Goal: Navigation & Orientation: Find specific page/section

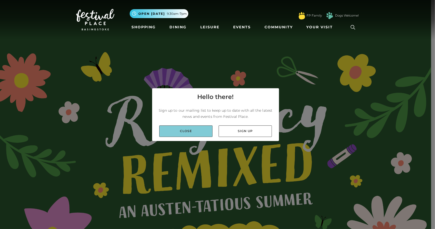
click at [201, 131] on link "Close" at bounding box center [185, 131] width 53 height 11
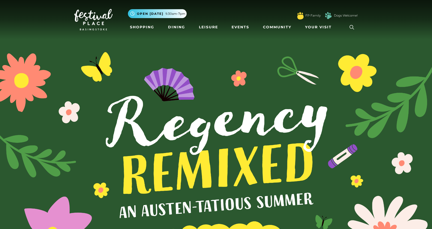
click at [145, 34] on nav "Toggle navigation .st5{fill:none;stroke:#FFFFFF;stroke-width:2.29;stroke-miterl…" at bounding box center [216, 19] width 432 height 39
click at [146, 30] on link "Shopping" at bounding box center [142, 26] width 28 height 9
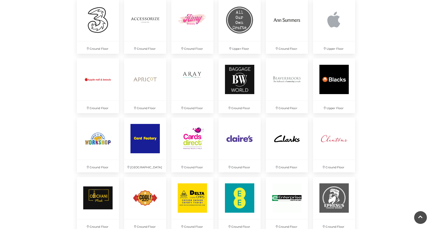
scroll to position [383, 0]
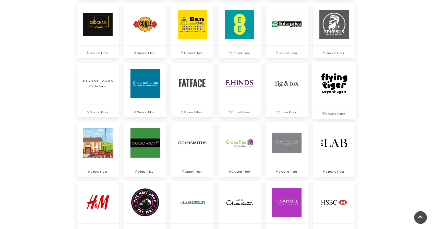
scroll to position [561, 0]
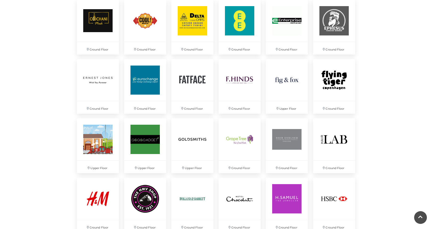
click at [38, 70] on div "Discover something new... Rituals Toytown Søstrene Grene Kushti Comics Fig & Fox" at bounding box center [216, 193] width 432 height 1508
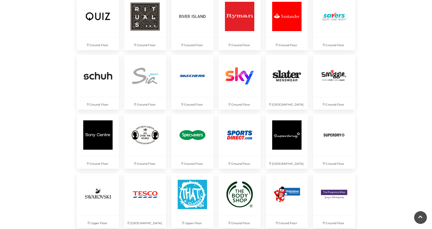
scroll to position [1071, 0]
